Goal: Information Seeking & Learning: Learn about a topic

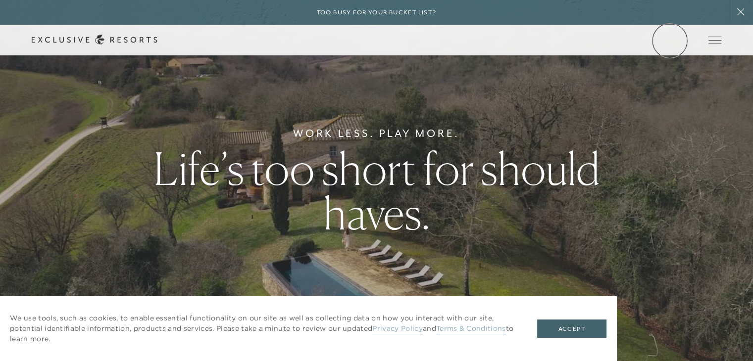
click at [0, 0] on link "Member Login" at bounding box center [0, 0] width 0 height 0
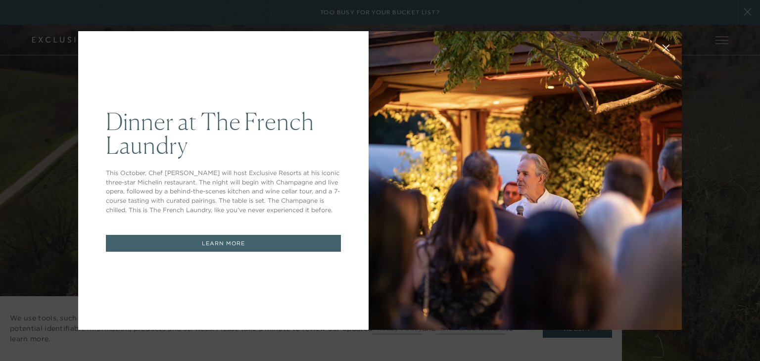
click at [663, 46] on icon at bounding box center [666, 48] width 7 height 7
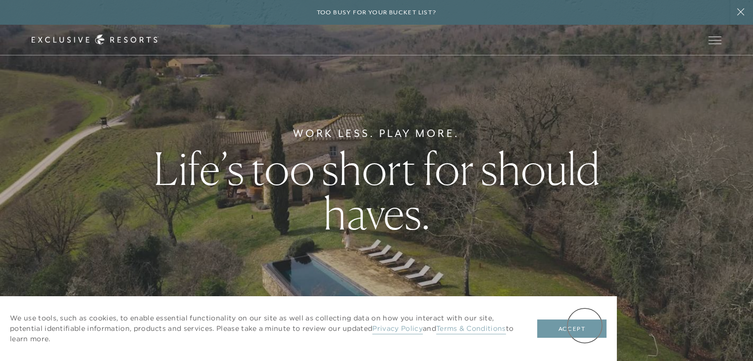
click at [585, 326] on button "Accept" at bounding box center [571, 329] width 69 height 19
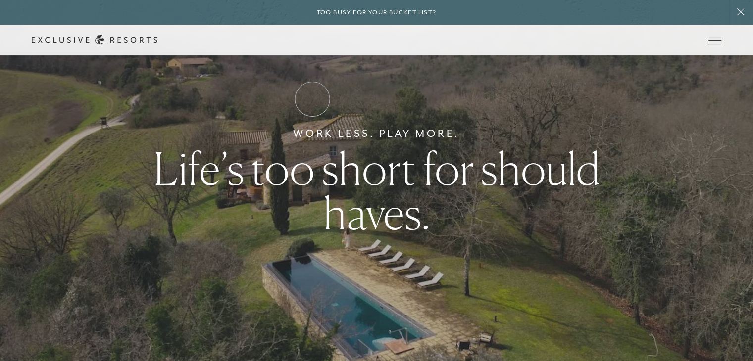
click at [0, 0] on link "Residence Collection" at bounding box center [0, 0] width 0 height 0
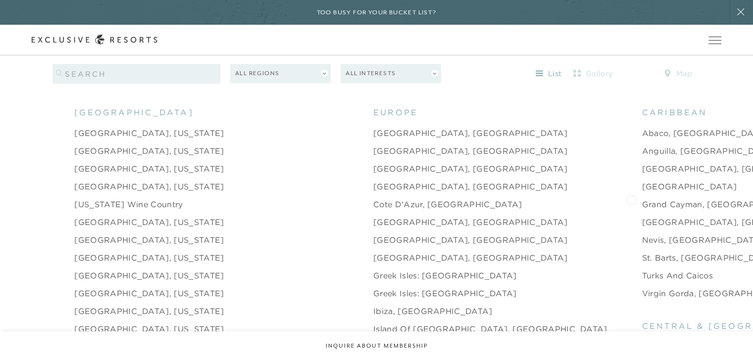
scroll to position [990, 0]
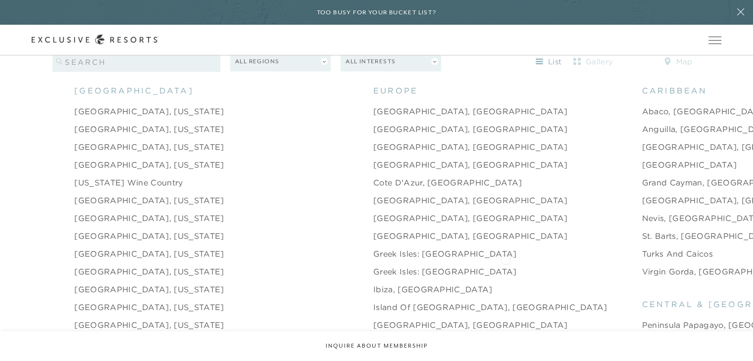
click at [642, 266] on link "Virgin Gorda, [GEOGRAPHIC_DATA]" at bounding box center [717, 272] width 151 height 12
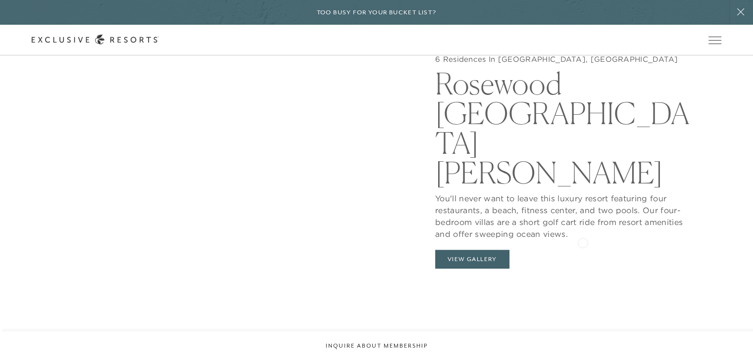
scroll to position [941, 0]
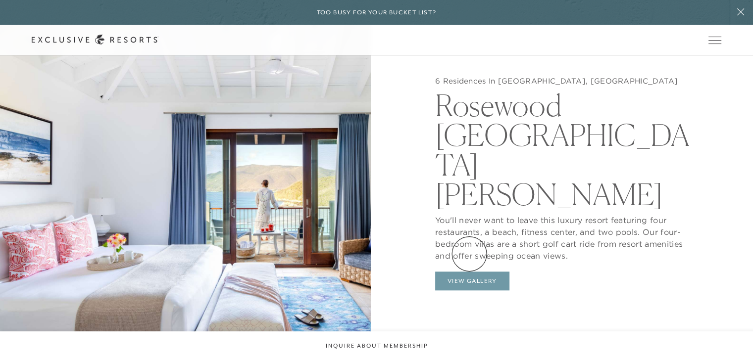
click at [469, 272] on button "View Gallery" at bounding box center [472, 281] width 74 height 19
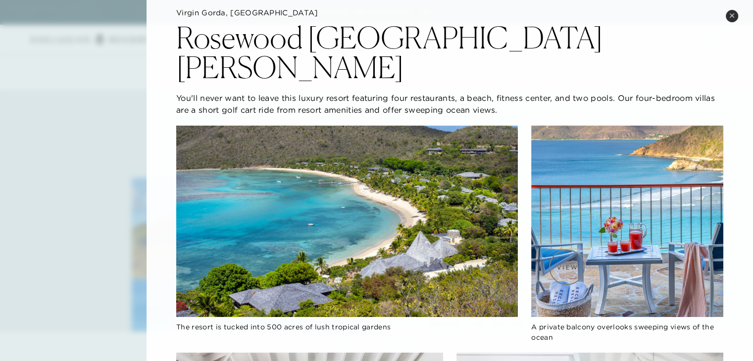
scroll to position [0, 0]
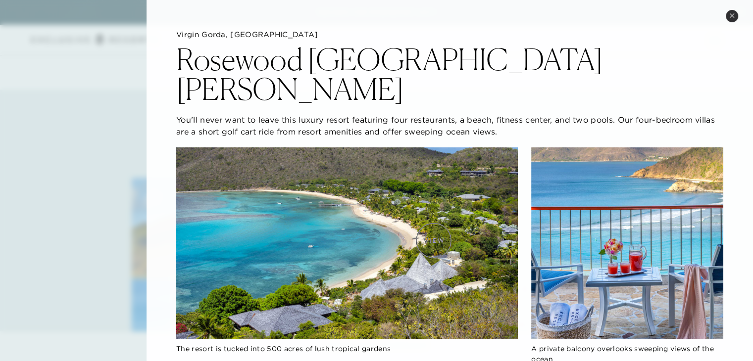
click at [434, 241] on img at bounding box center [346, 244] width 341 height 192
click at [612, 224] on img at bounding box center [627, 244] width 192 height 192
click at [734, 16] on icon at bounding box center [731, 15] width 5 height 5
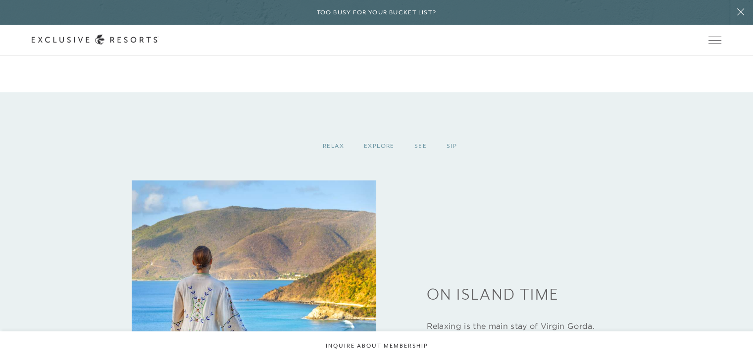
scroll to position [1310, 0]
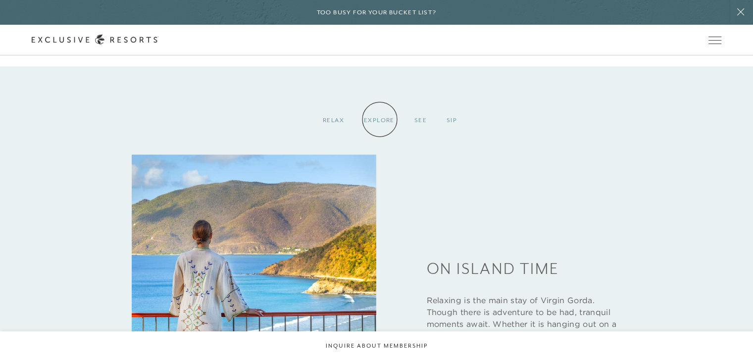
click at [380, 119] on div "Explore" at bounding box center [379, 120] width 50 height 29
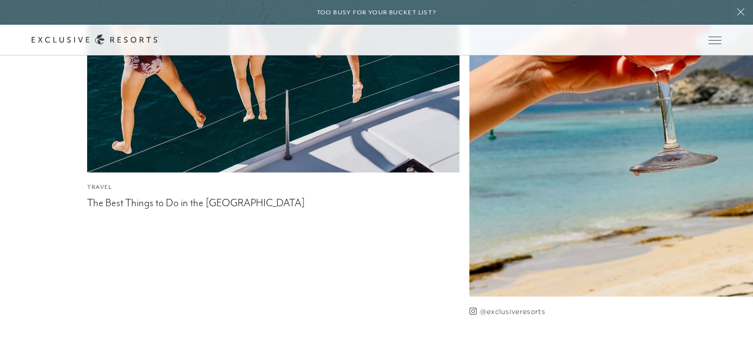
scroll to position [2656, 0]
